Goal: Navigation & Orientation: Understand site structure

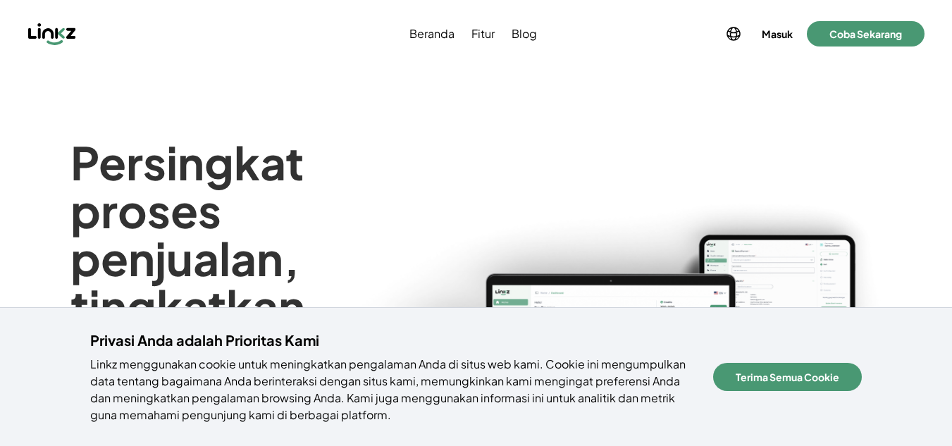
drag, startPoint x: 755, startPoint y: 371, endPoint x: 761, endPoint y: 326, distance: 44.9
click at [755, 369] on button "Terima Semua Cookie" at bounding box center [787, 377] width 149 height 28
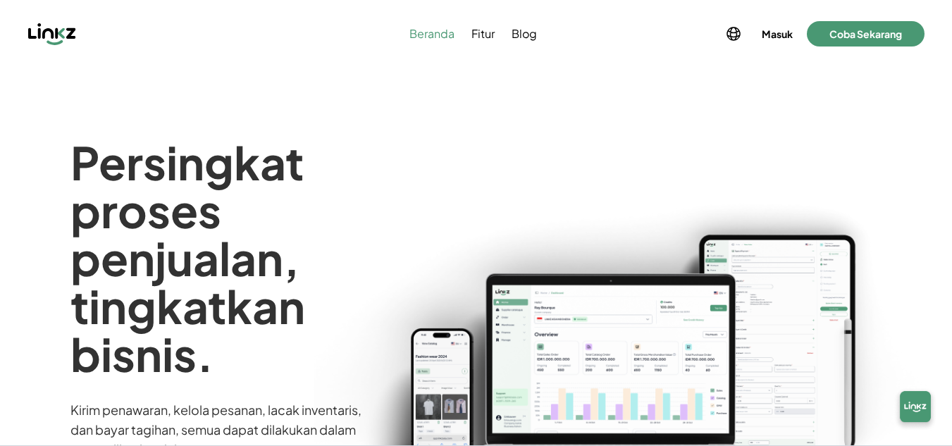
click at [432, 33] on span "Beranda" at bounding box center [432, 33] width 45 height 17
click at [430, 33] on span "Beranda" at bounding box center [432, 33] width 45 height 17
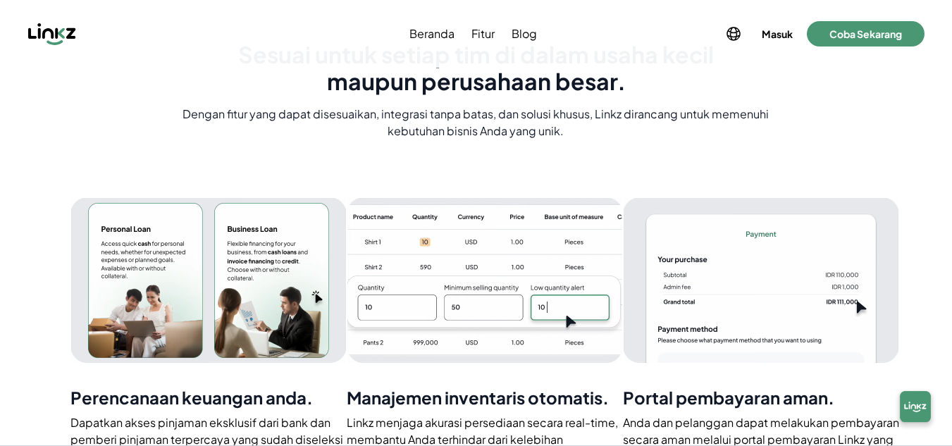
scroll to position [2578, 0]
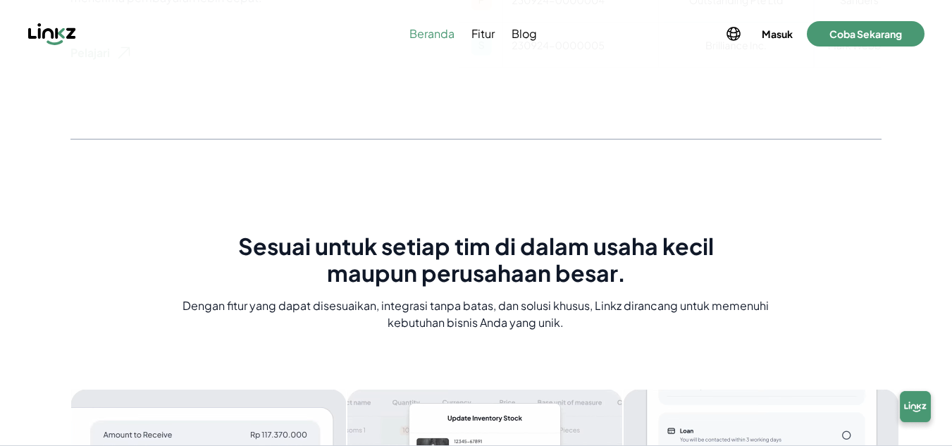
click at [439, 26] on span "Beranda" at bounding box center [432, 33] width 45 height 17
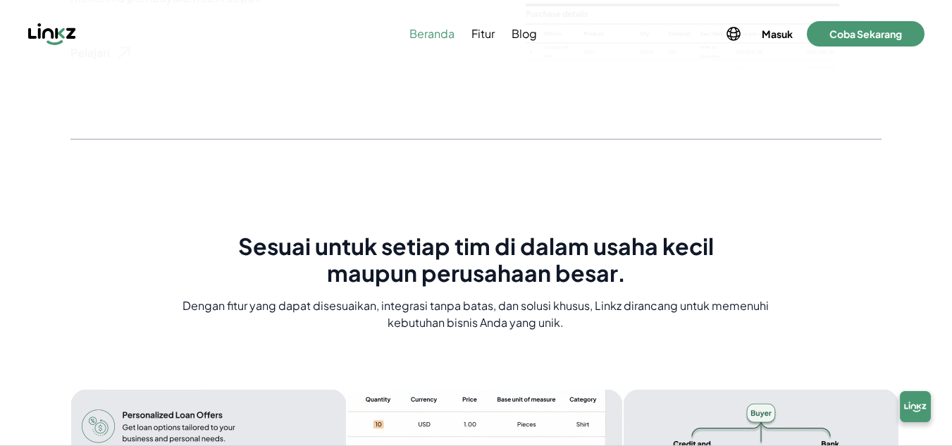
scroll to position [0, 0]
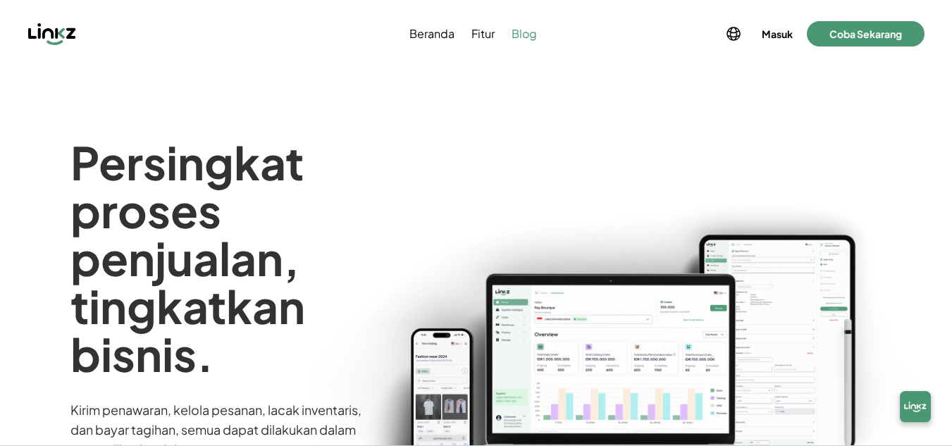
click at [526, 36] on span "Blog" at bounding box center [524, 33] width 25 height 17
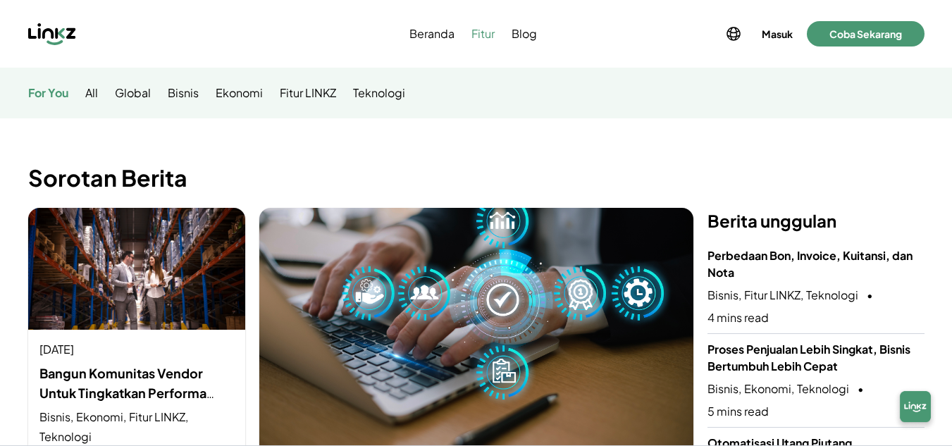
click at [484, 36] on span "Fitur" at bounding box center [483, 33] width 23 height 17
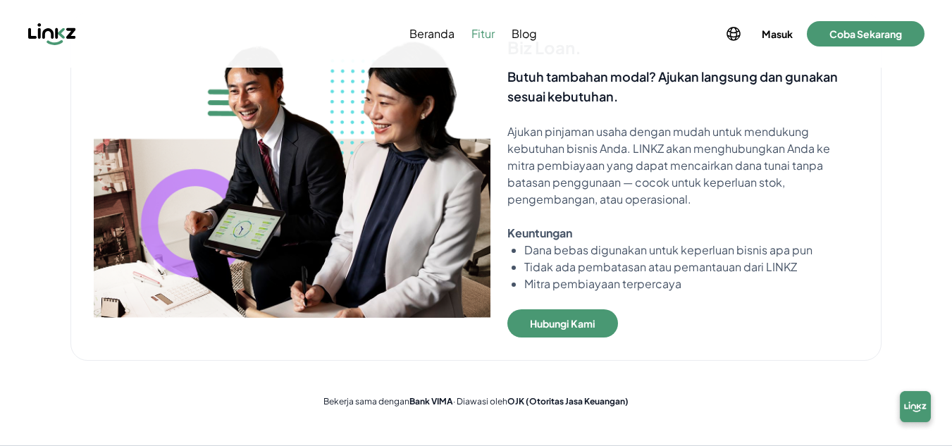
scroll to position [1057, 0]
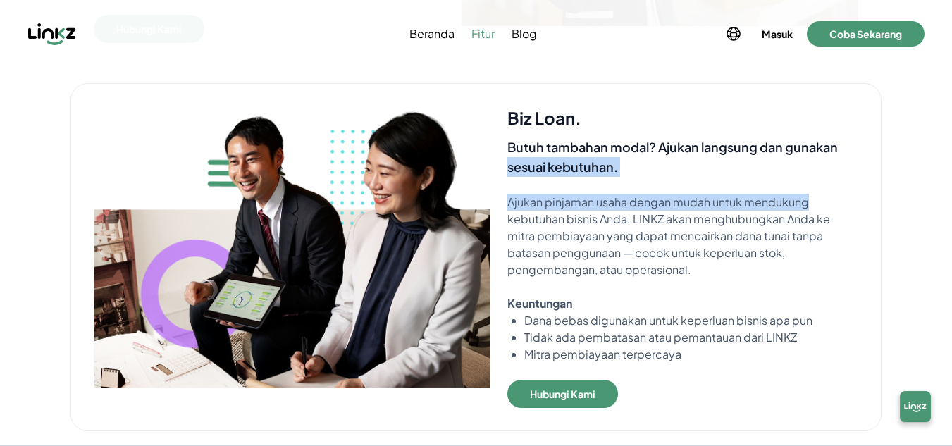
drag, startPoint x: 952, startPoint y: 147, endPoint x: 950, endPoint y: 189, distance: 42.3
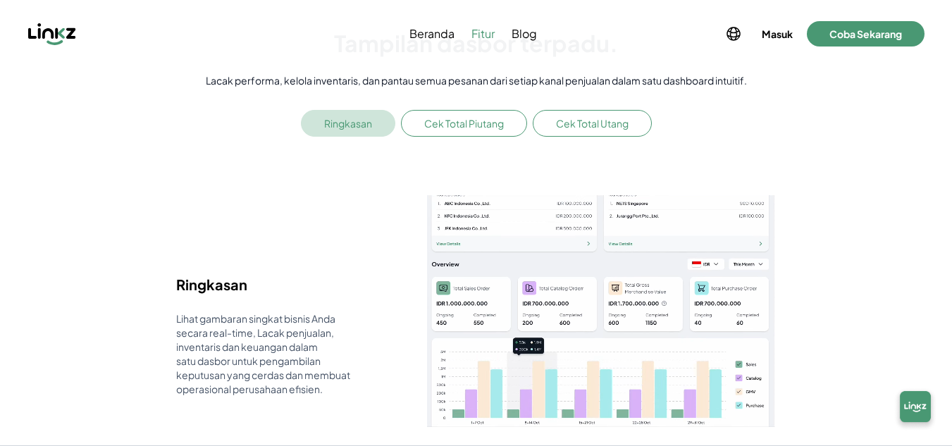
scroll to position [1627, 0]
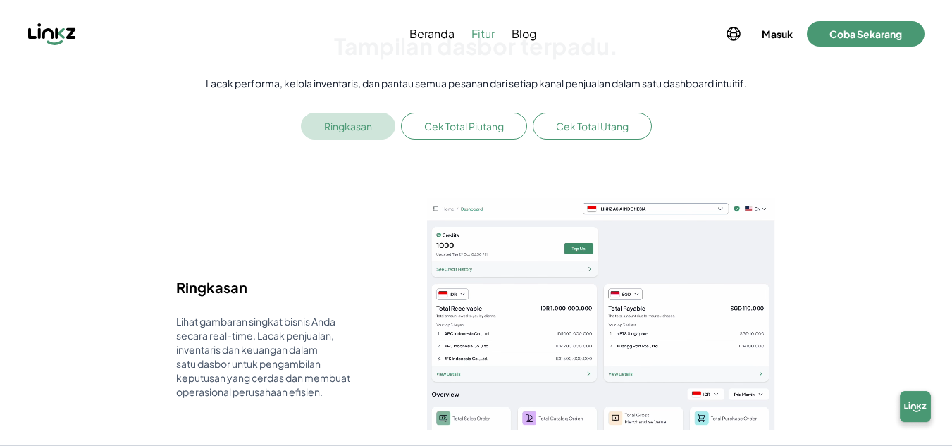
click at [829, 341] on article "**********" at bounding box center [475, 229] width 811 height 501
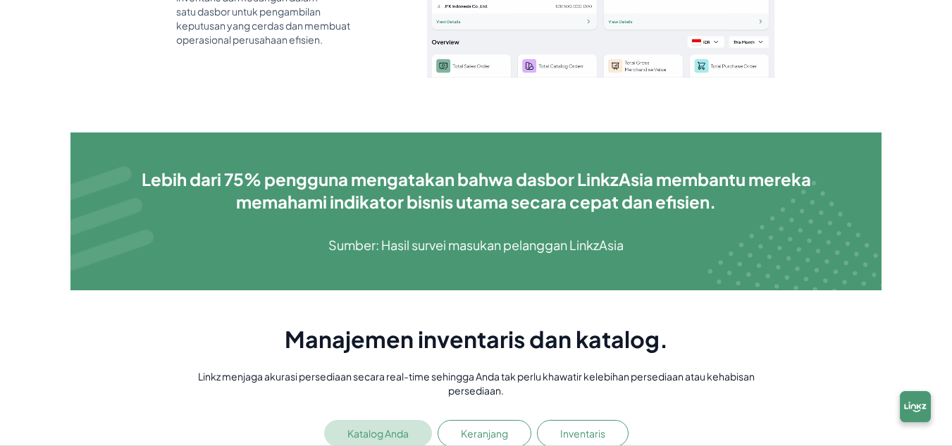
scroll to position [2121, 0]
